Goal: Task Accomplishment & Management: Manage account settings

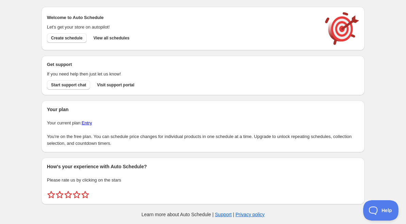
click at [122, 39] on span "View all schedules" at bounding box center [111, 37] width 36 height 5
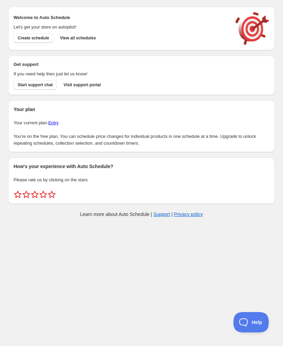
click at [88, 40] on span "View all schedules" at bounding box center [78, 37] width 36 height 5
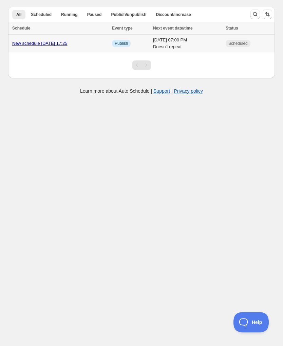
click at [216, 47] on td "[DATE] 07:00 PM Doesn't repeat" at bounding box center [187, 44] width 73 height 18
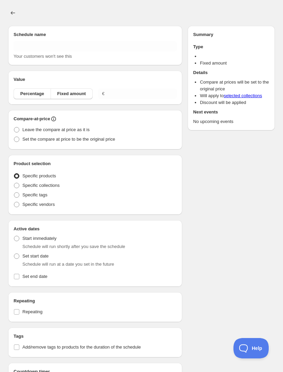
type input "New schedule [DATE] 17:25"
radio input "true"
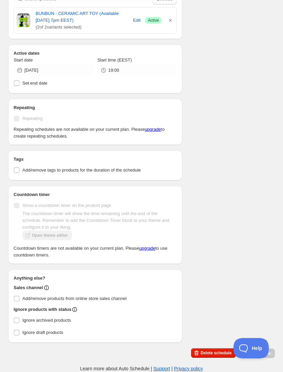
scroll to position [206, 0]
click at [221, 352] on span "Delete schedule" at bounding box center [216, 352] width 31 height 5
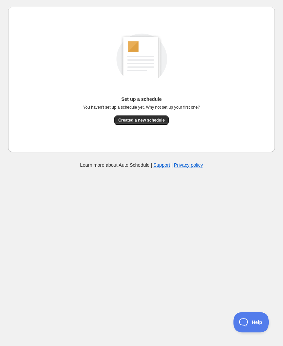
click at [11, 0] on div "Create schedule Help & support Cancel Discount prices Schedule a discount, sale…" at bounding box center [141, 77] width 267 height 155
